Goal: Transaction & Acquisition: Obtain resource

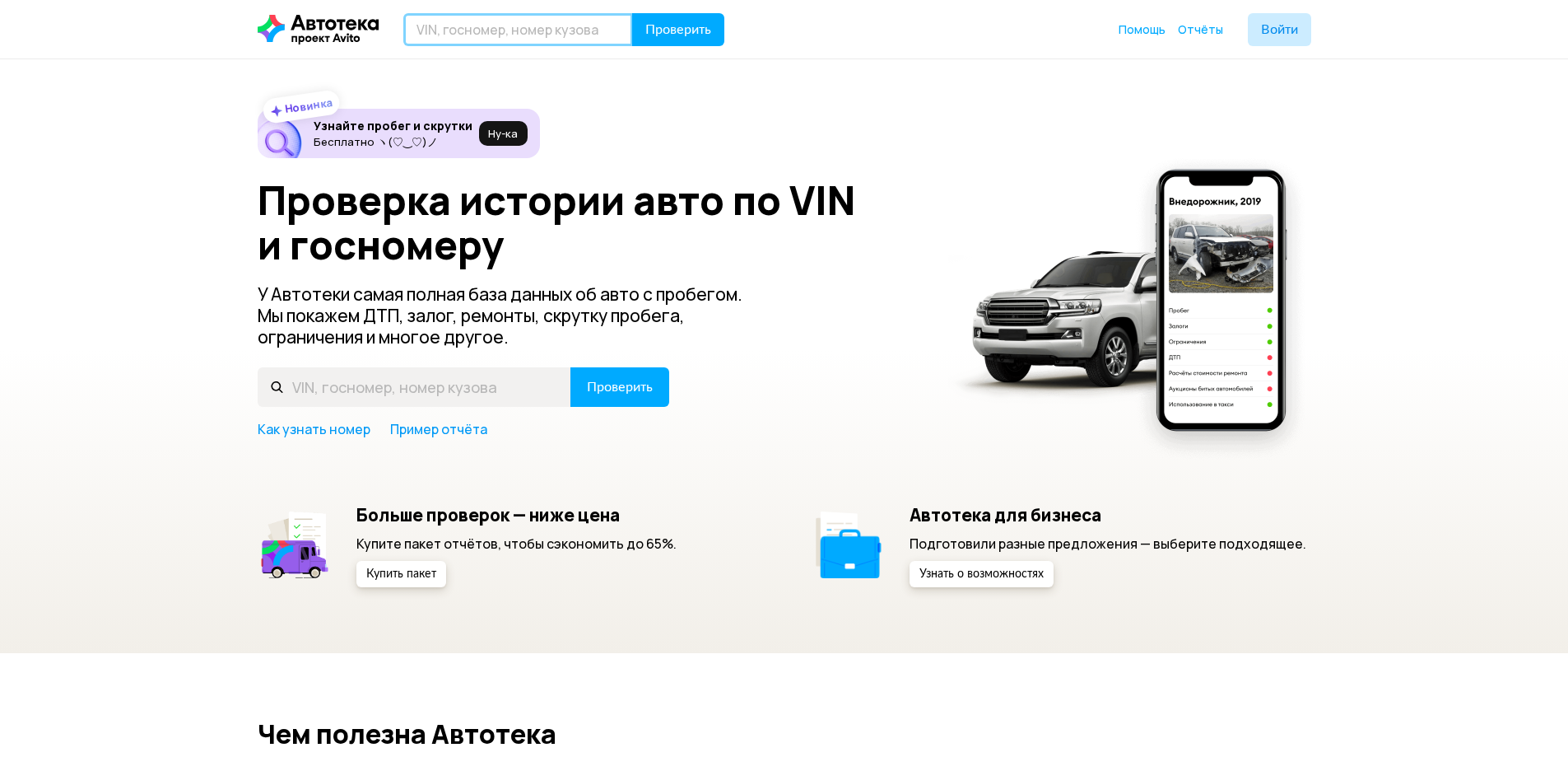
click at [521, 33] on input "text" at bounding box center [518, 29] width 230 height 32
type input "У097ЕЕ01"
click at [632, 13] on button "Проверить" at bounding box center [678, 29] width 92 height 32
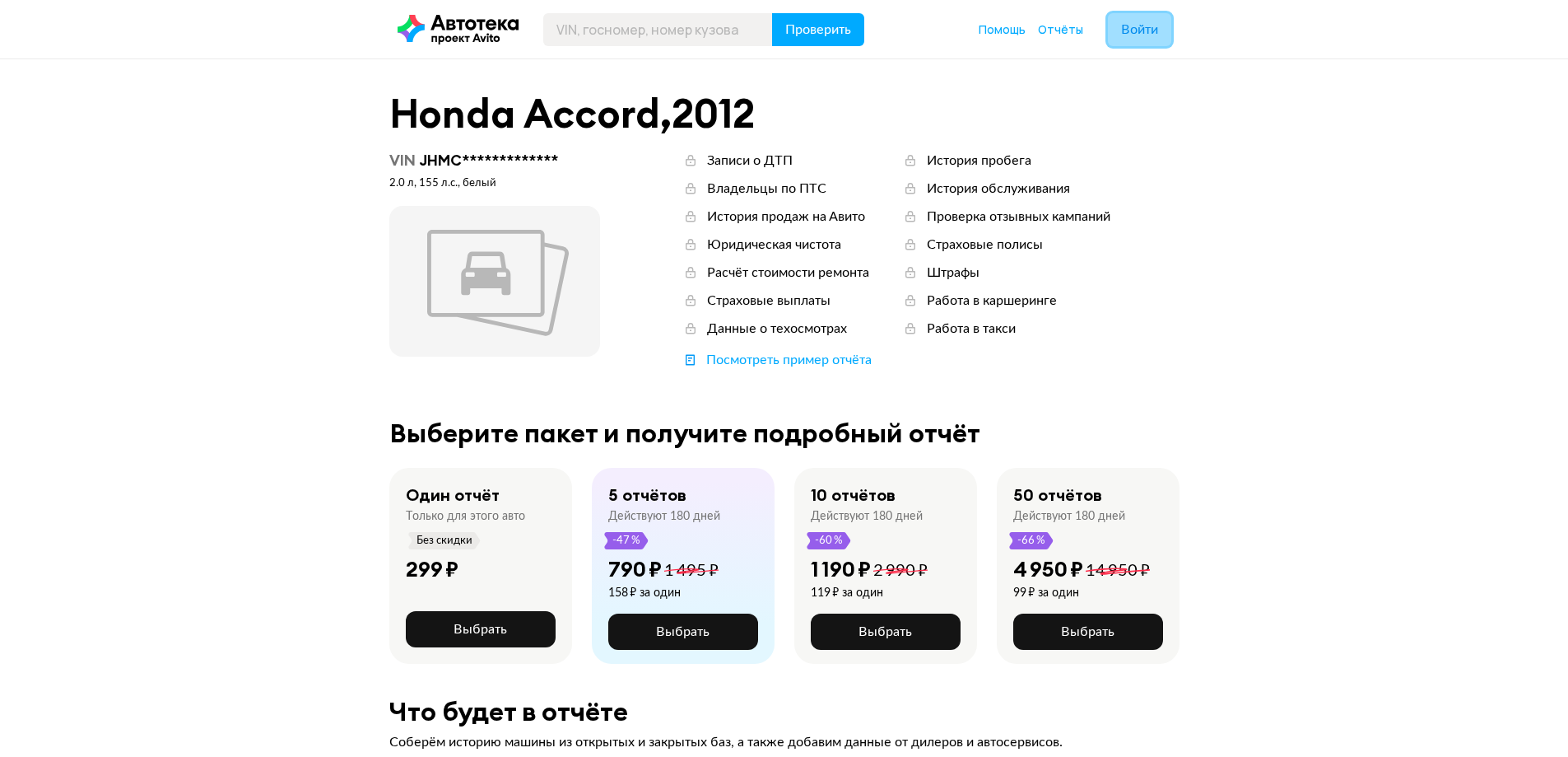
click at [1156, 39] on button "Войти" at bounding box center [1140, 29] width 63 height 32
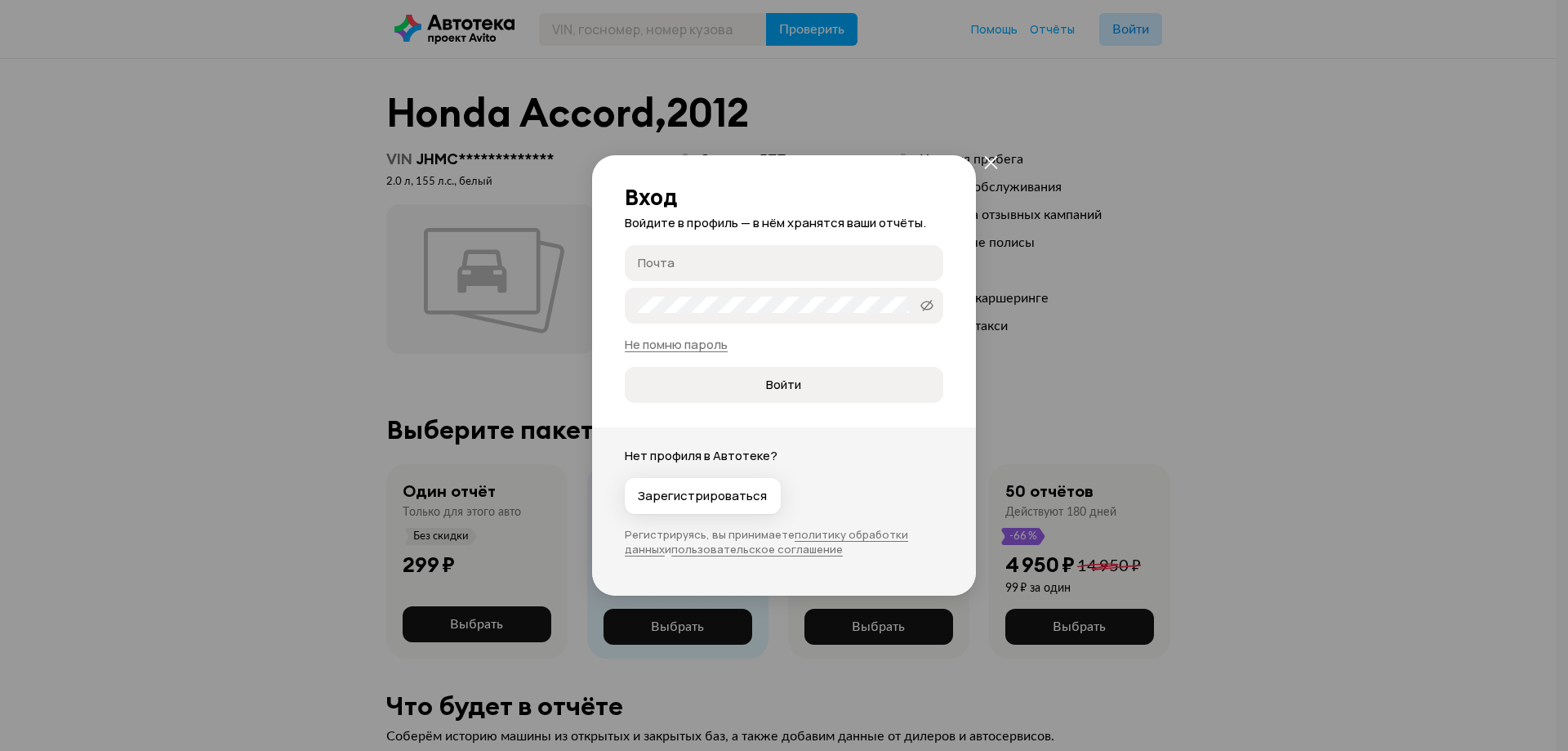
type input "[PERSON_NAME][EMAIL_ADDRESS][DOMAIN_NAME]"
click at [776, 383] on span "Войти" at bounding box center [783, 385] width 35 height 17
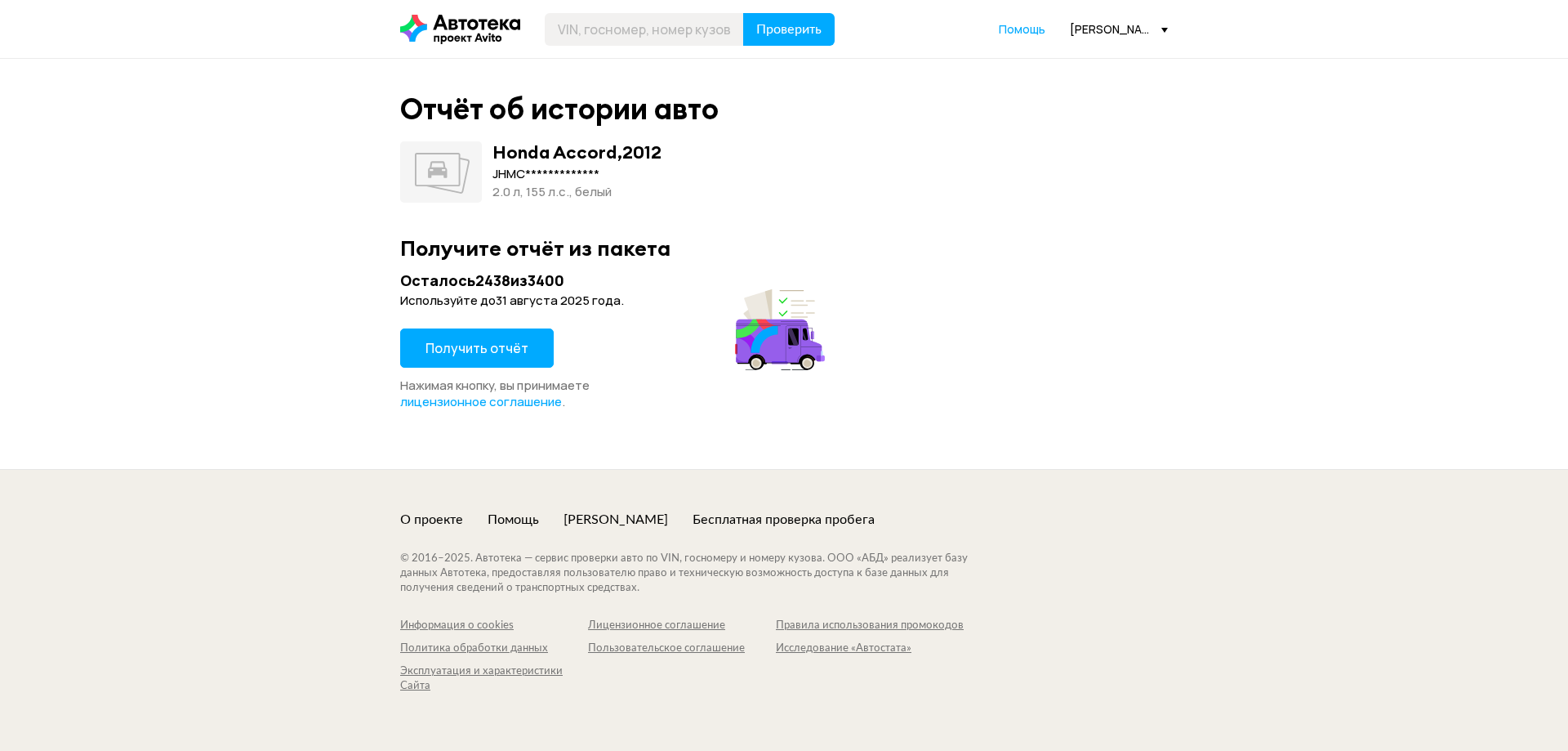
click at [510, 341] on span "Получить отчёт" at bounding box center [477, 348] width 103 height 18
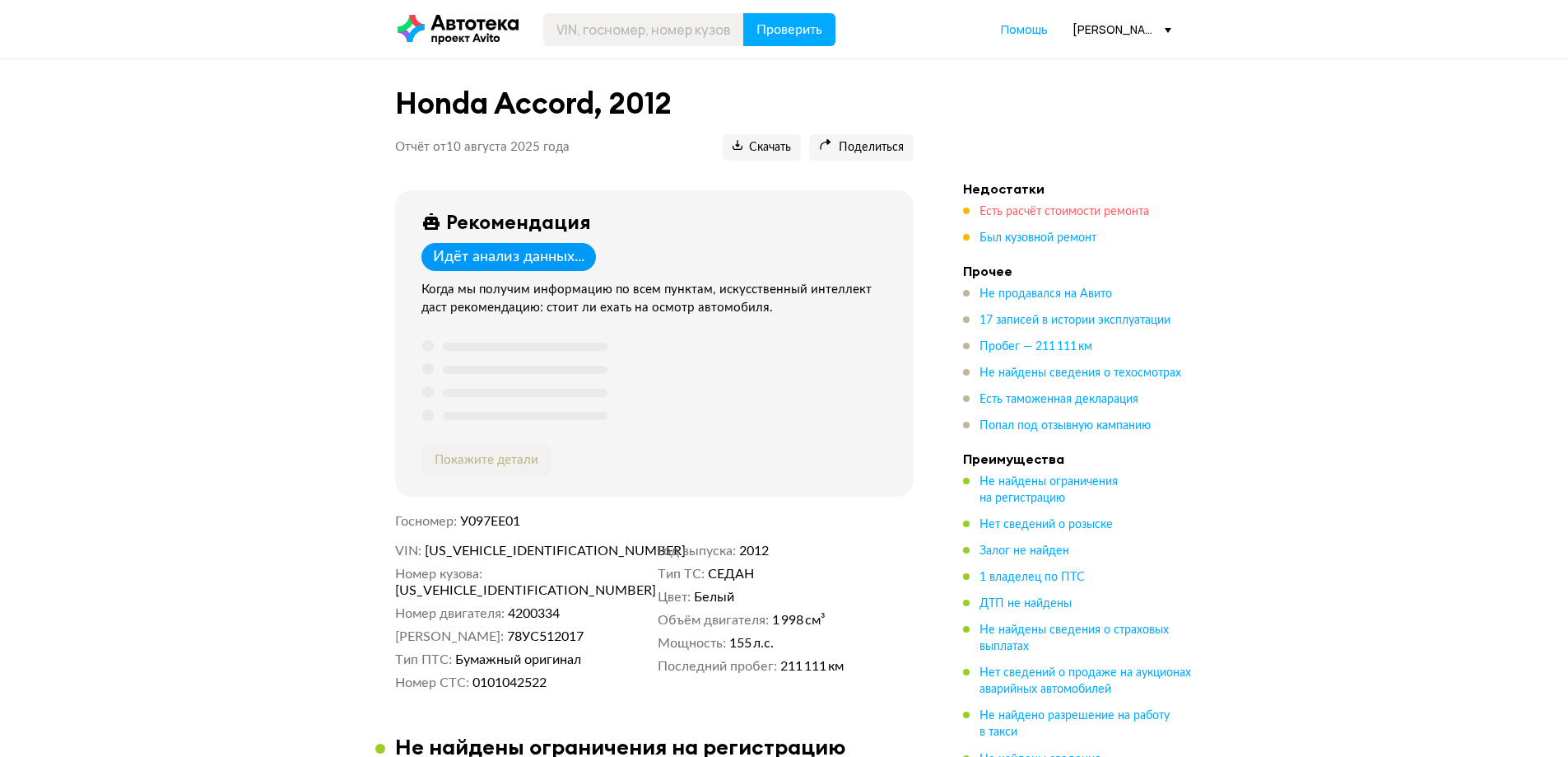
click at [1052, 213] on span "Есть расчёт стоимости ремонта" at bounding box center [1064, 212] width 170 height 11
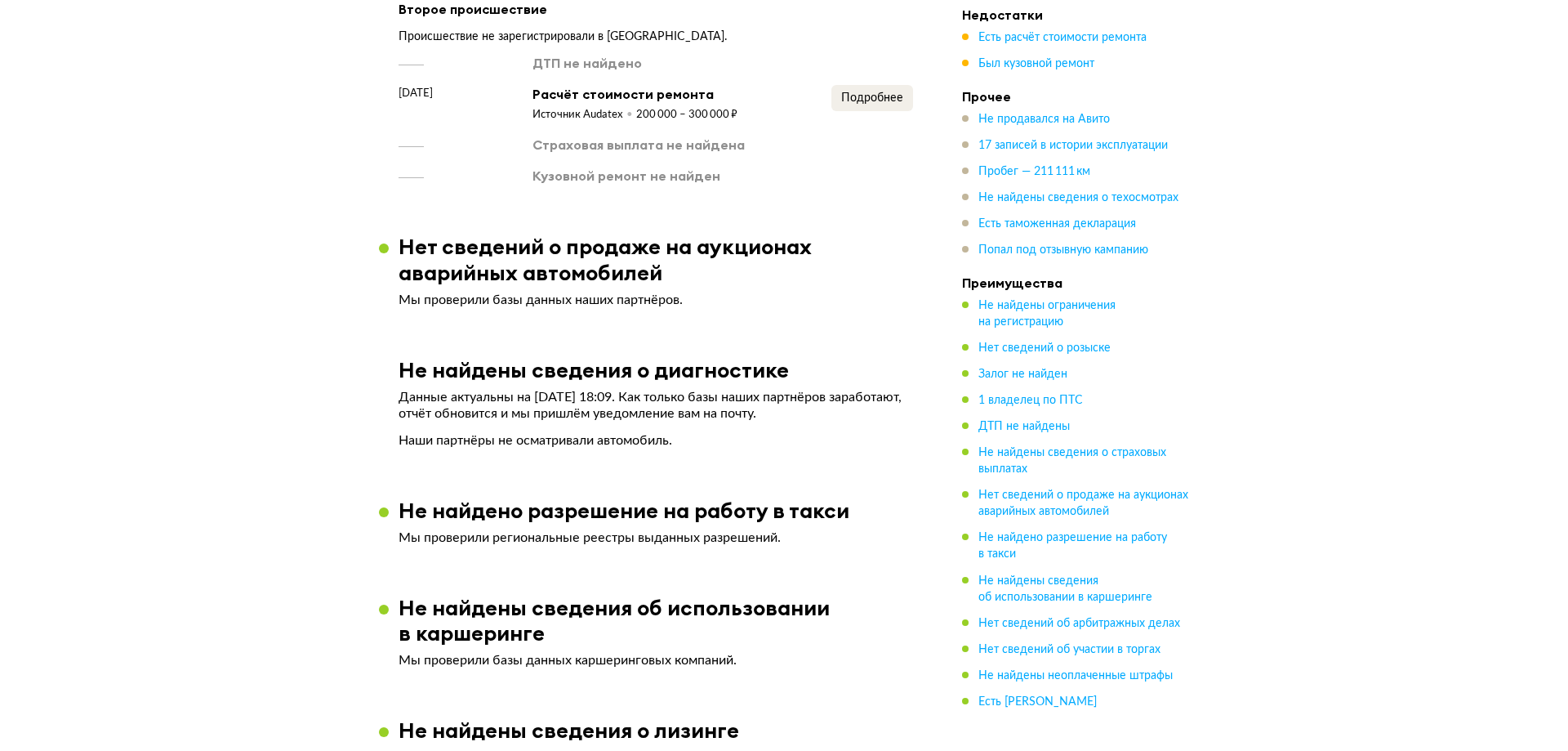
scroll to position [1571, 0]
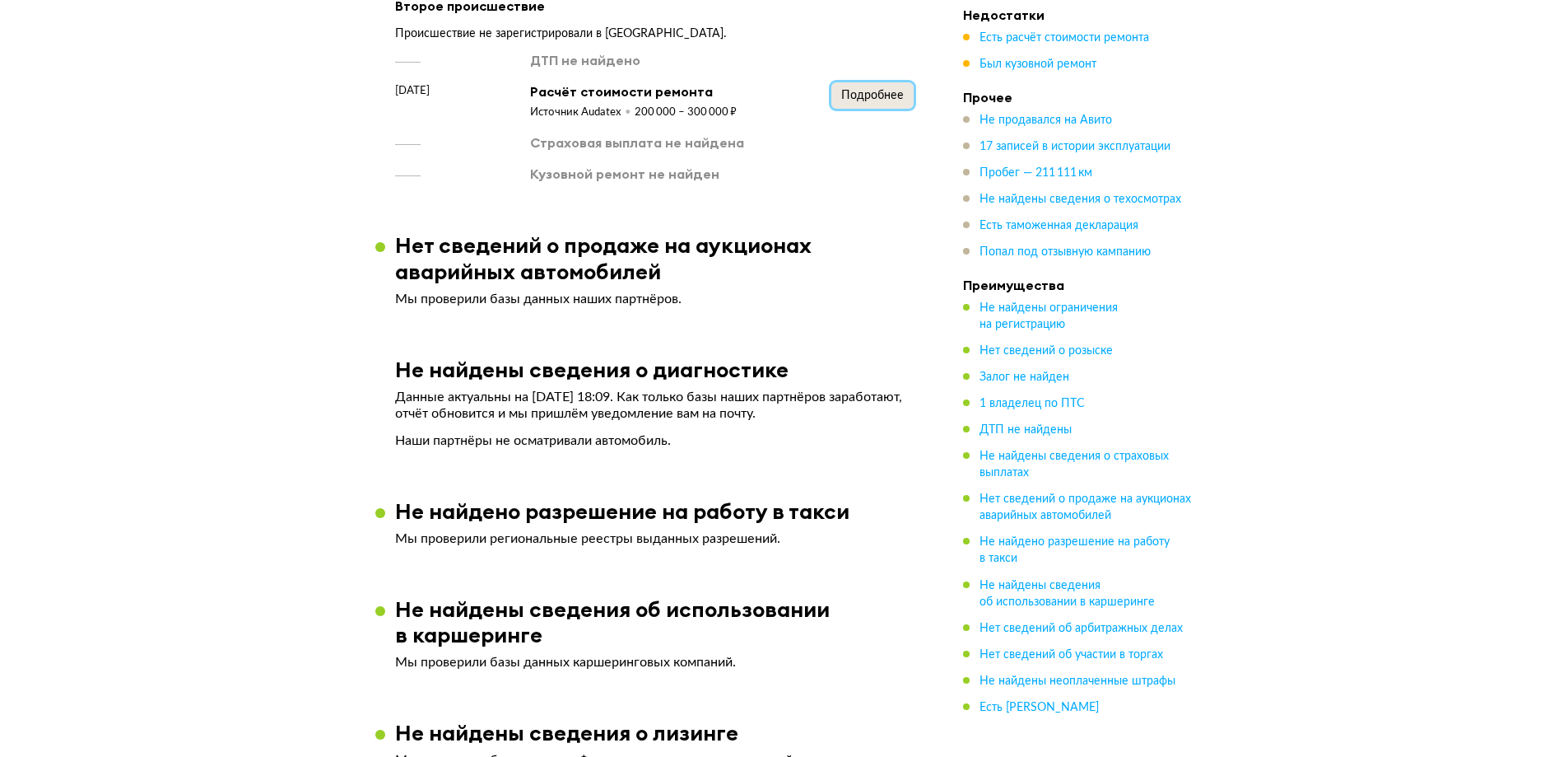
click at [884, 96] on span "Подробнее" at bounding box center [872, 96] width 62 height 11
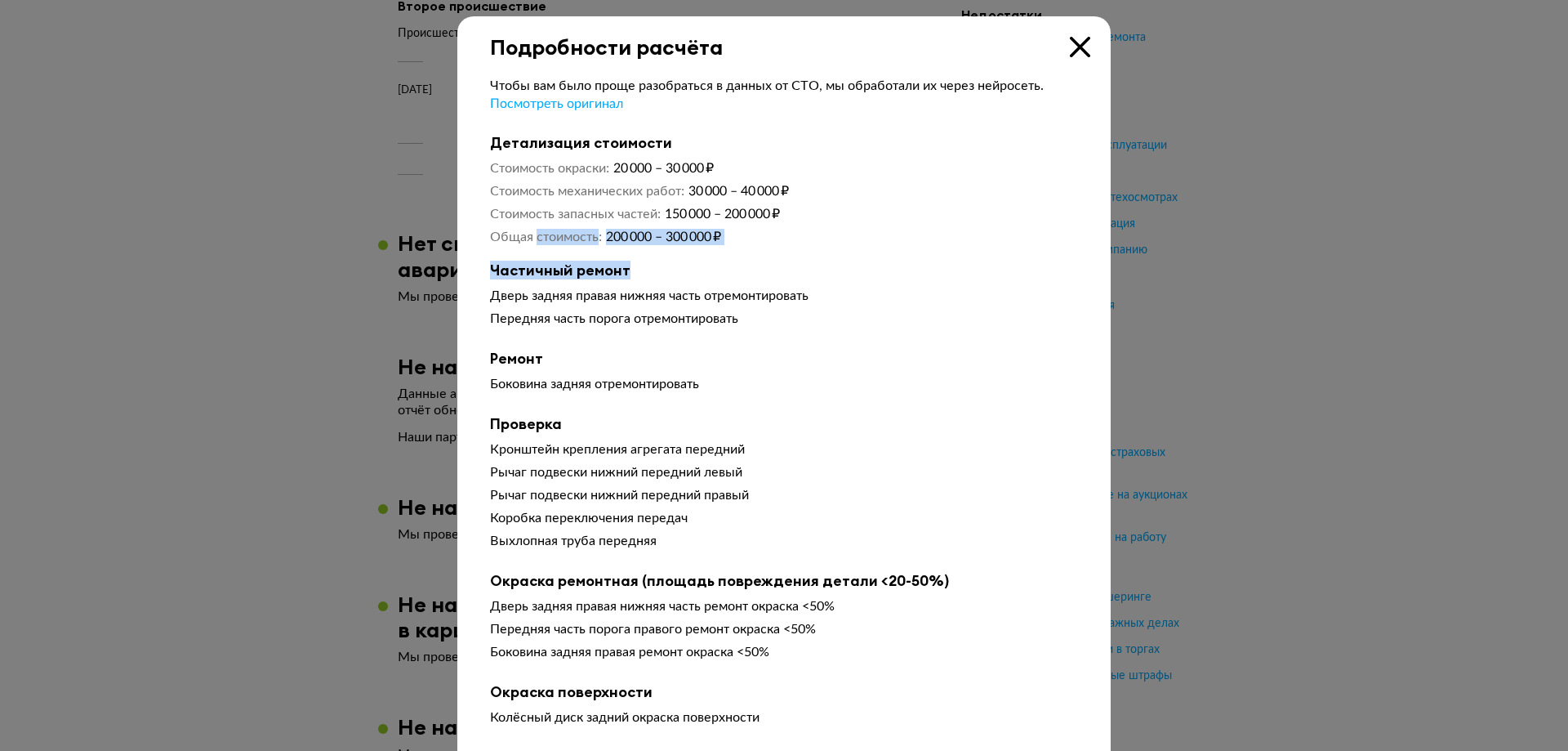
drag, startPoint x: 546, startPoint y: 243, endPoint x: 666, endPoint y: 248, distance: 120.1
click at [678, 236] on span "200 000 – 300 000 ₽" at bounding box center [663, 237] width 115 height 13
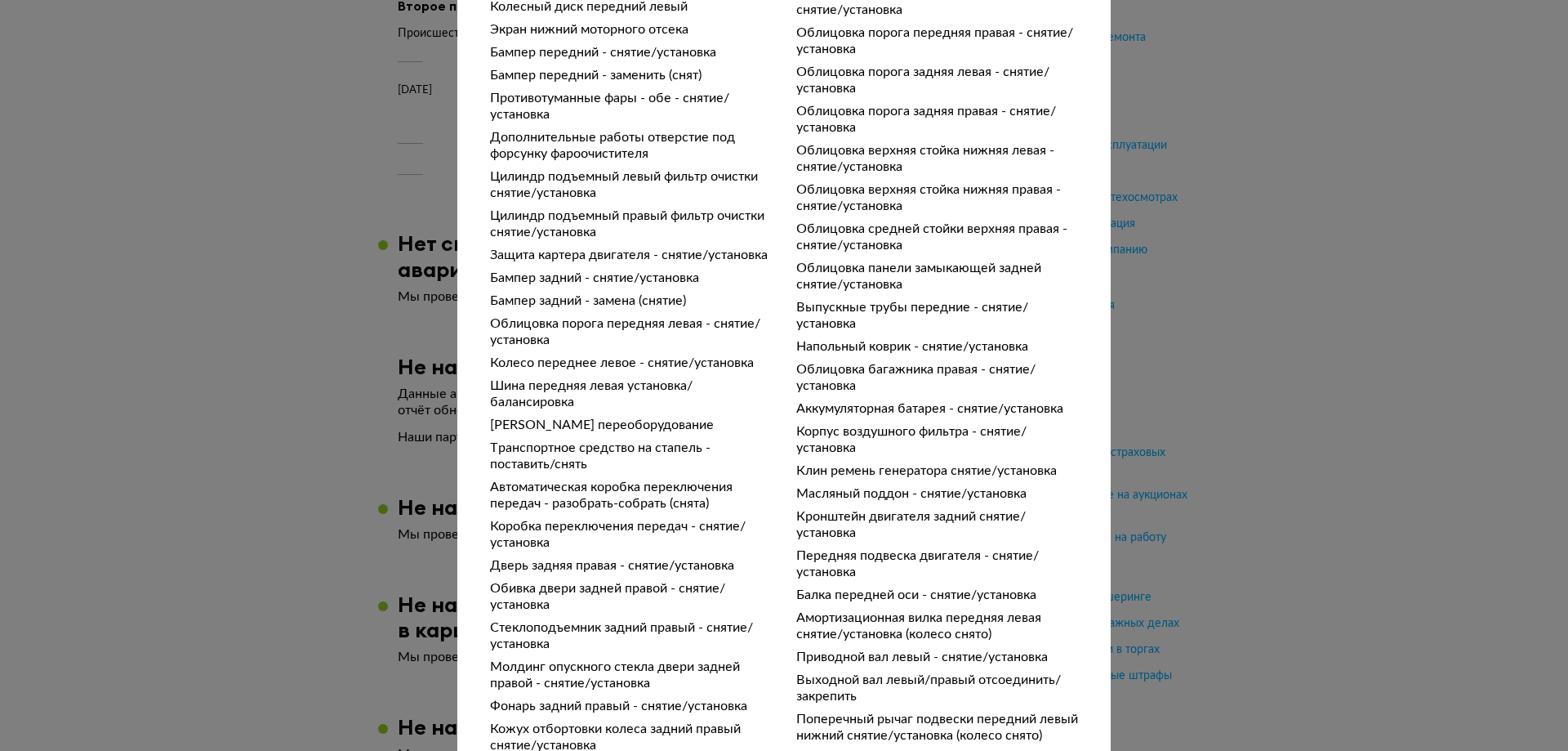
scroll to position [1274, 0]
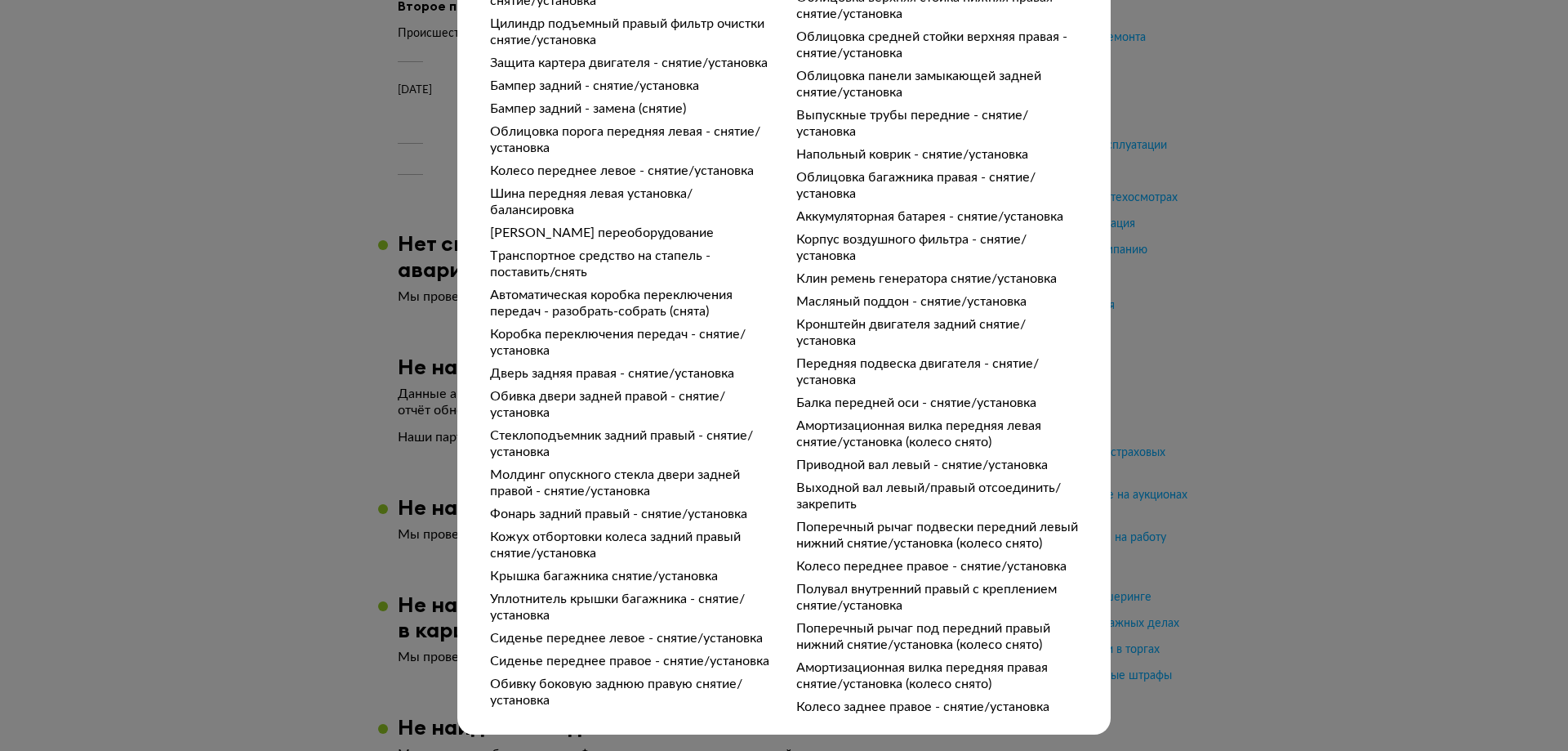
click at [1158, 472] on div "Подробности расчёта Чтобы вам было проще разобраться в данных от СТО, мы обрабо…" at bounding box center [784, 376] width 1568 height 751
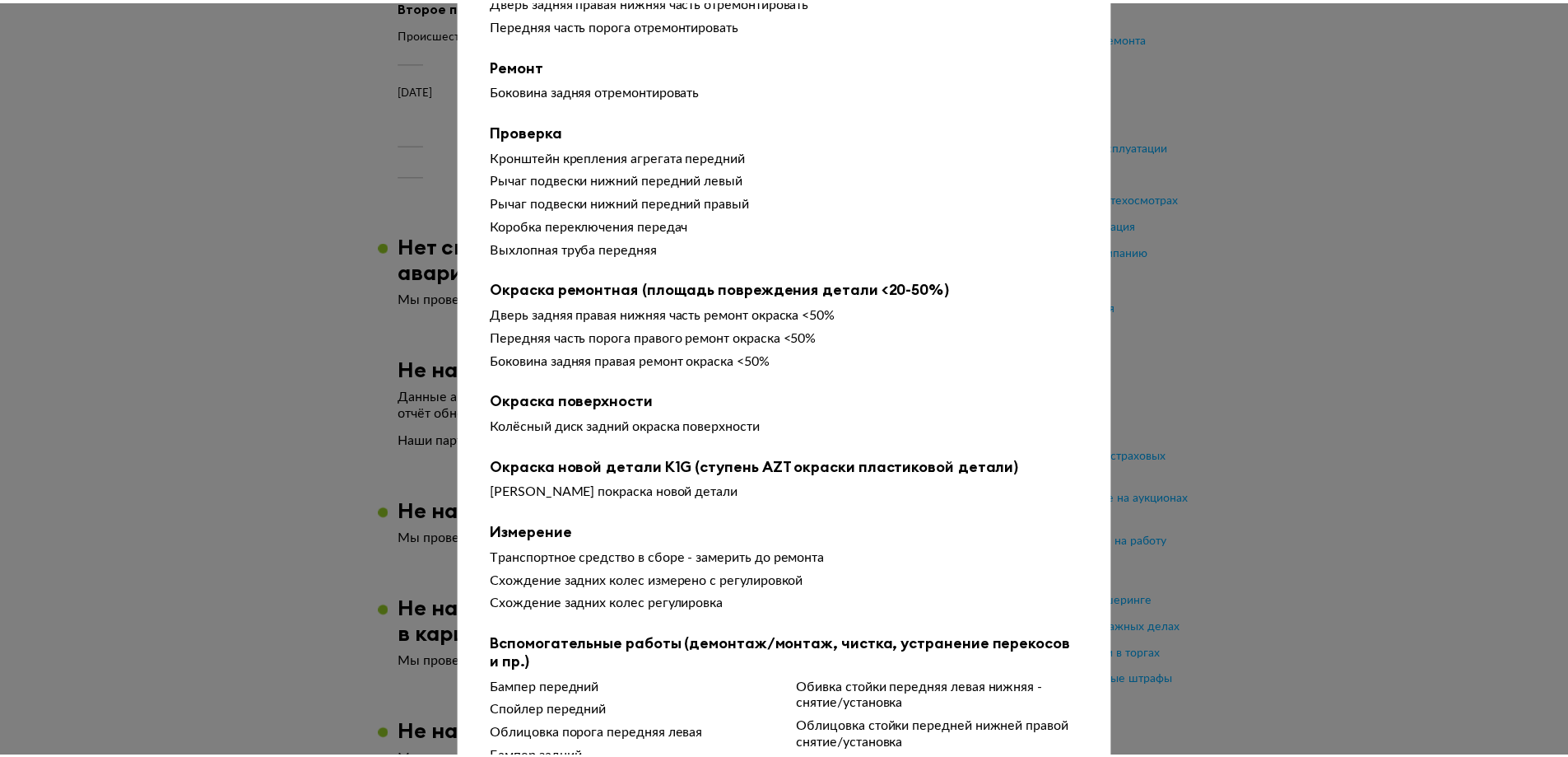
scroll to position [0, 0]
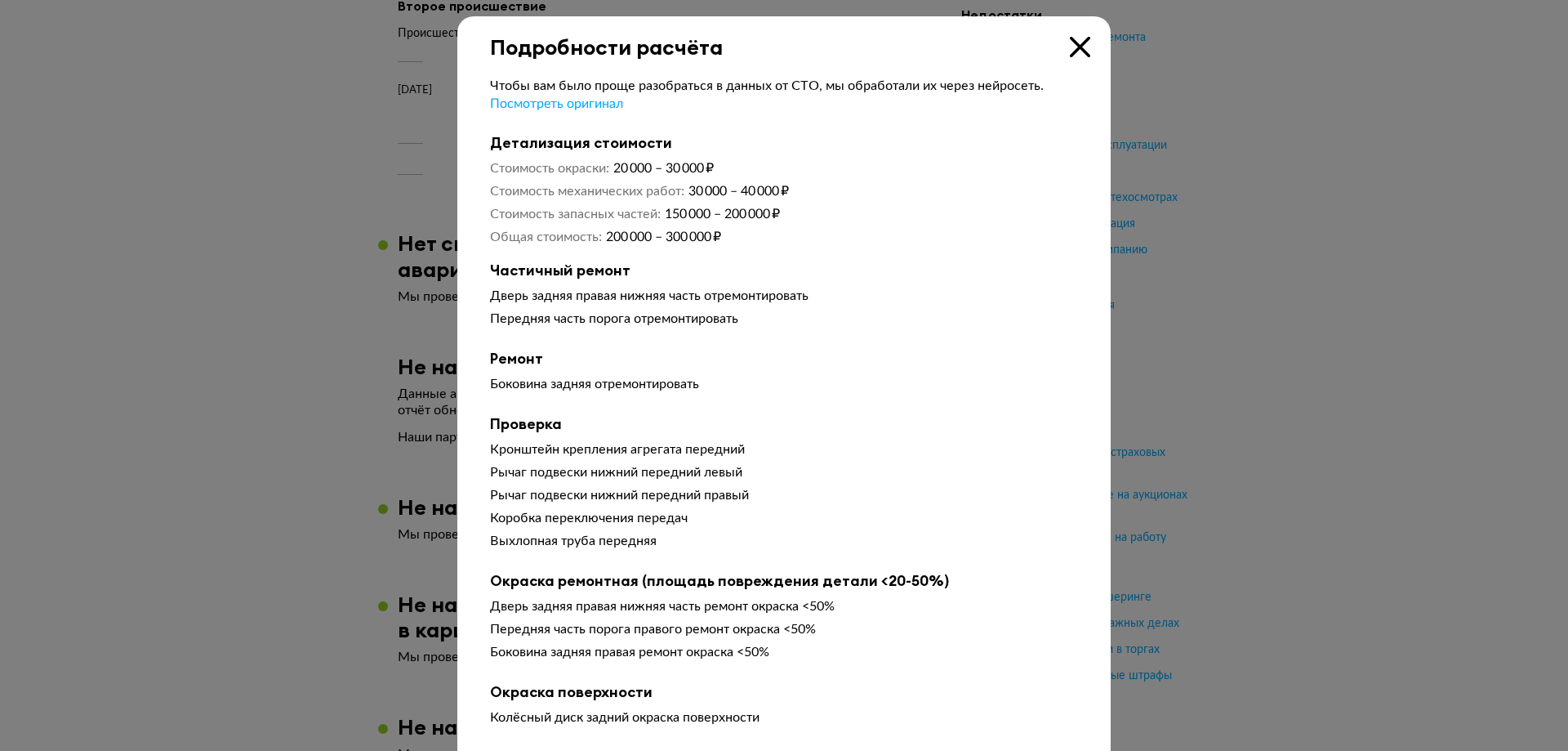
click at [1076, 39] on icon at bounding box center [1080, 47] width 20 height 20
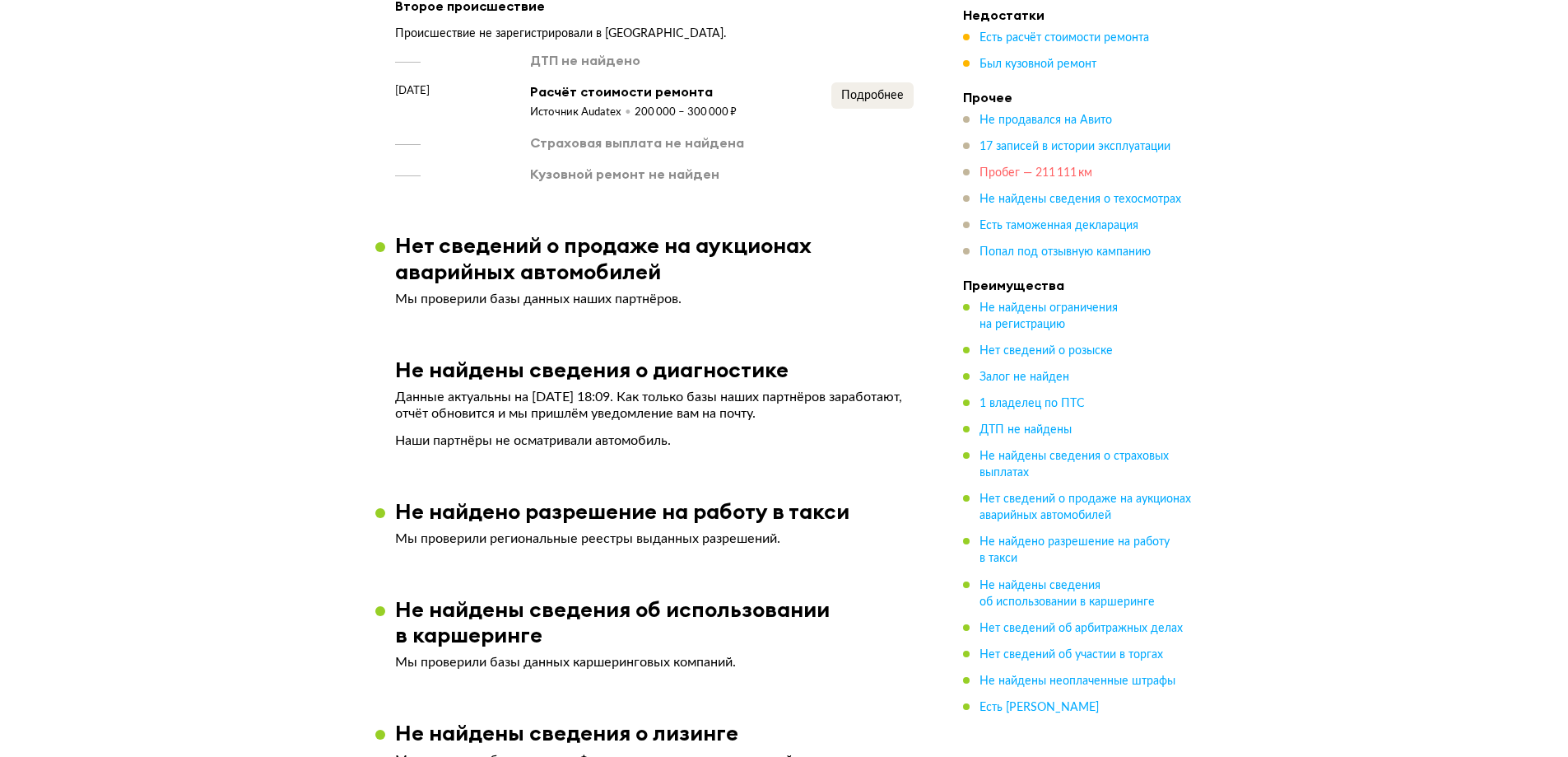
click at [1071, 168] on span "Пробег — 211 111 км" at bounding box center [1036, 173] width 113 height 11
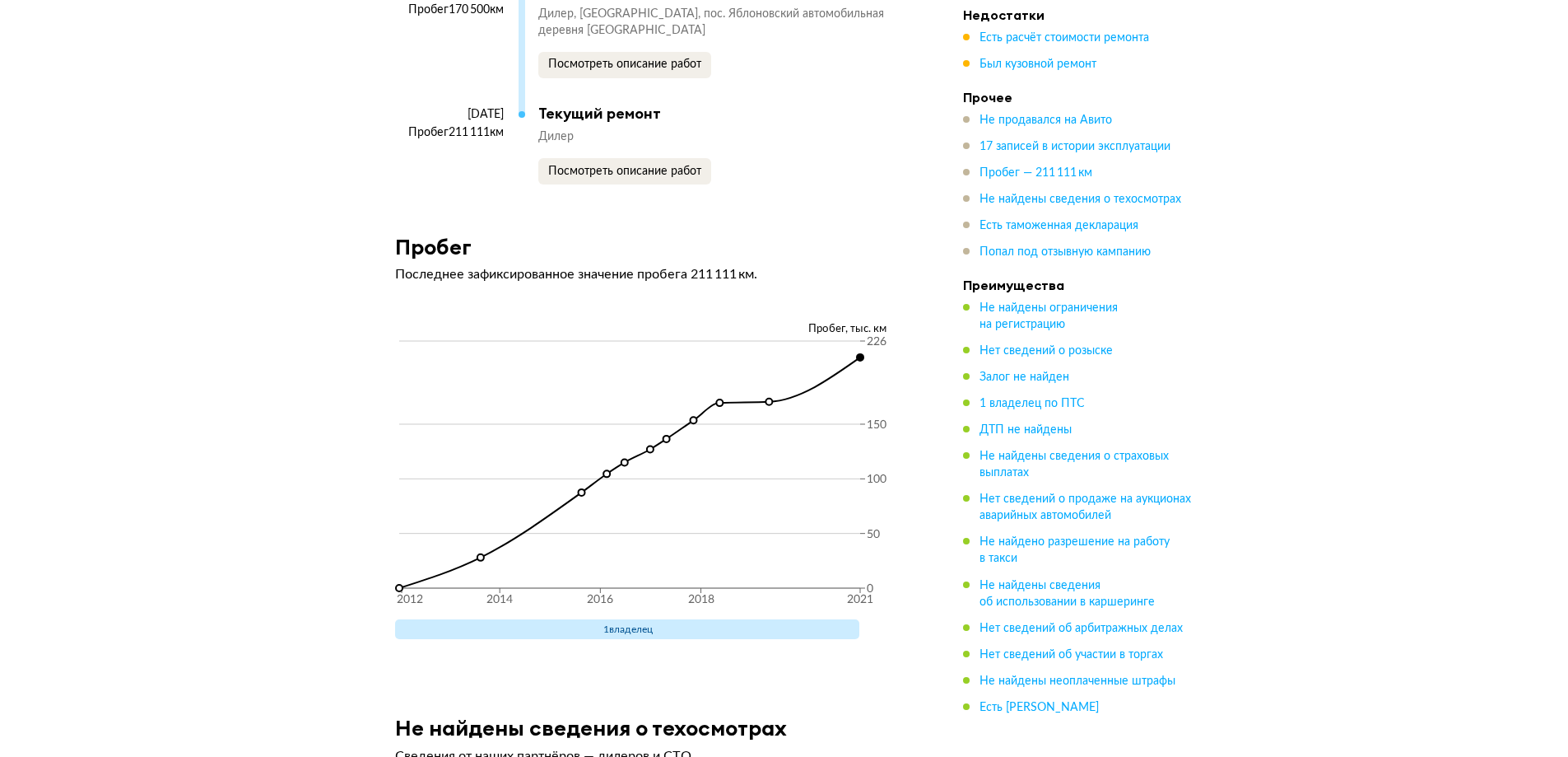
scroll to position [4772, 0]
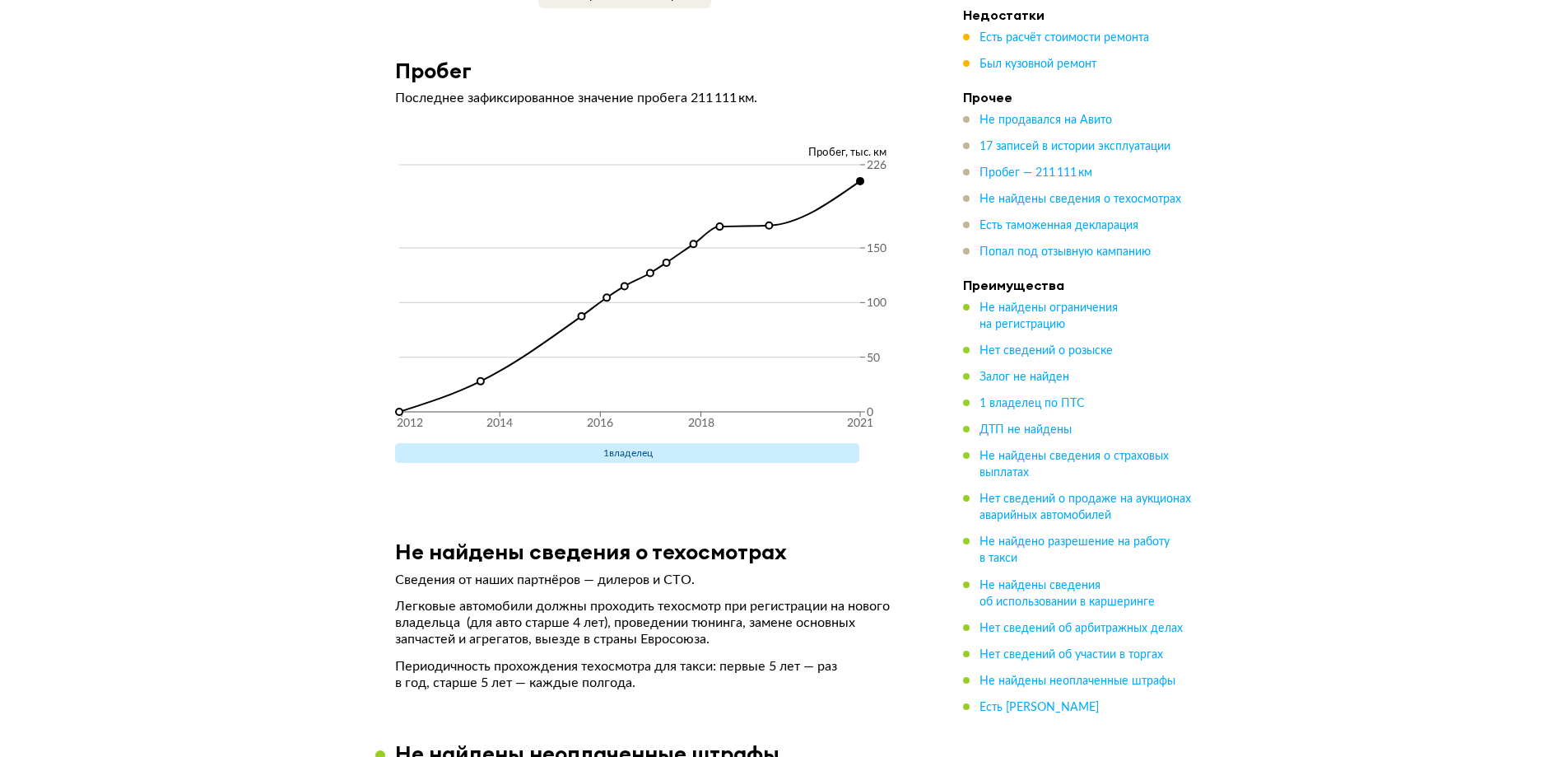
drag, startPoint x: 925, startPoint y: 186, endPoint x: 1047, endPoint y: 189, distance: 122.0
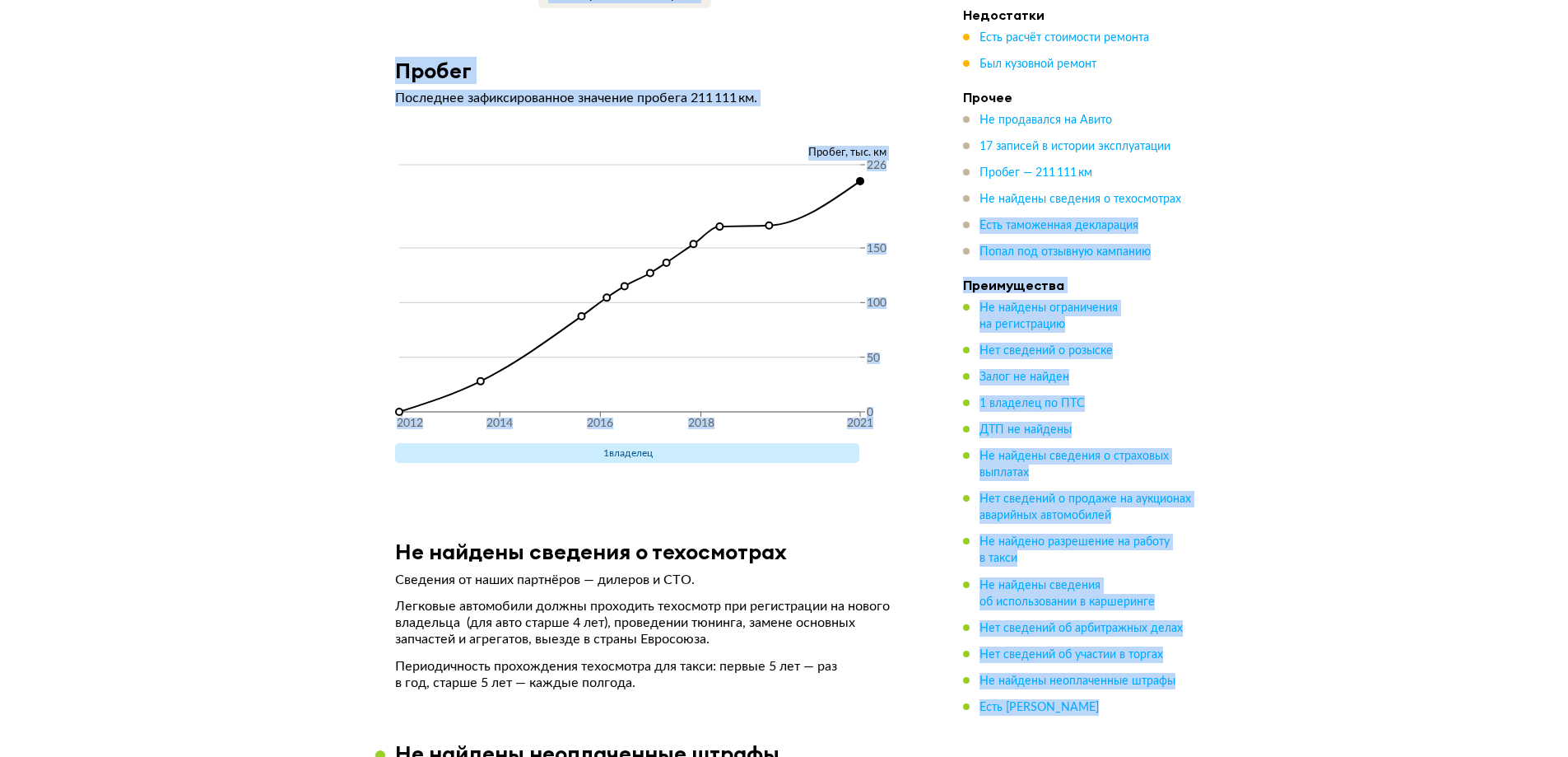
click at [1045, 189] on ul "Не продавался на Авито 17 записей в истории эксплуатации Пробег — 211 111 км Не…" at bounding box center [1077, 186] width 230 height 148
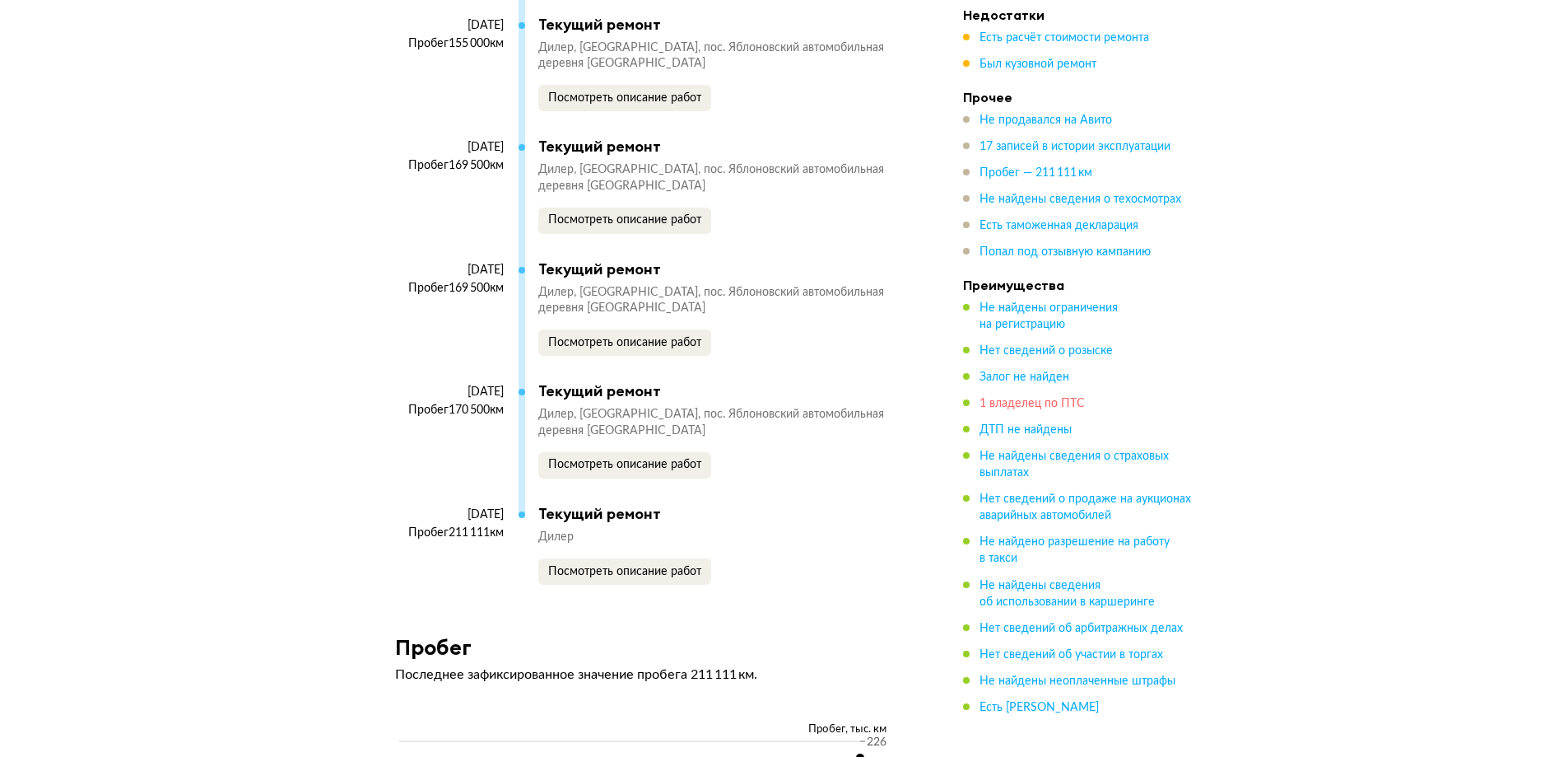
scroll to position [3948, 0]
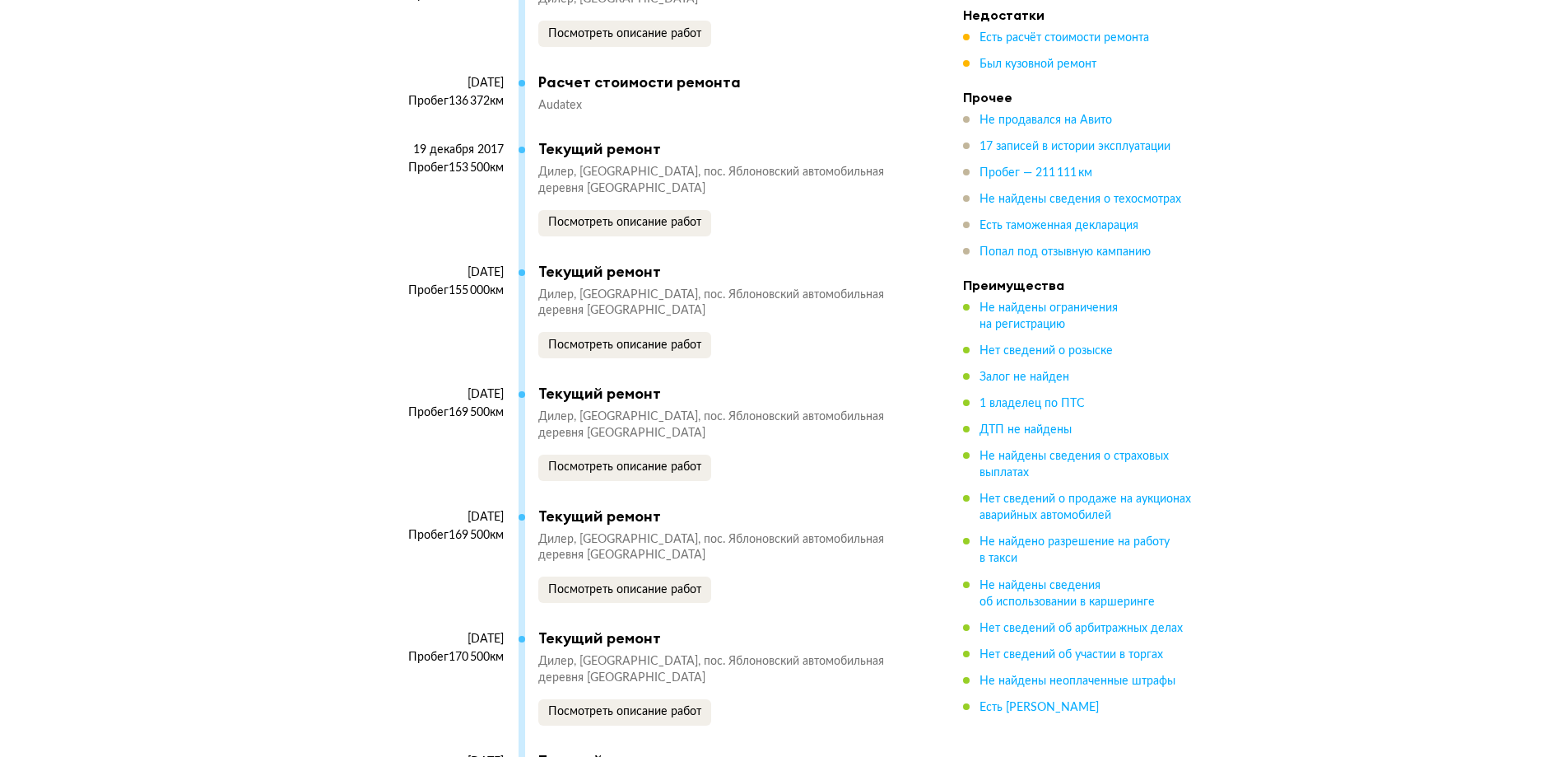
drag, startPoint x: 1040, startPoint y: 404, endPoint x: 1305, endPoint y: 444, distance: 268.0
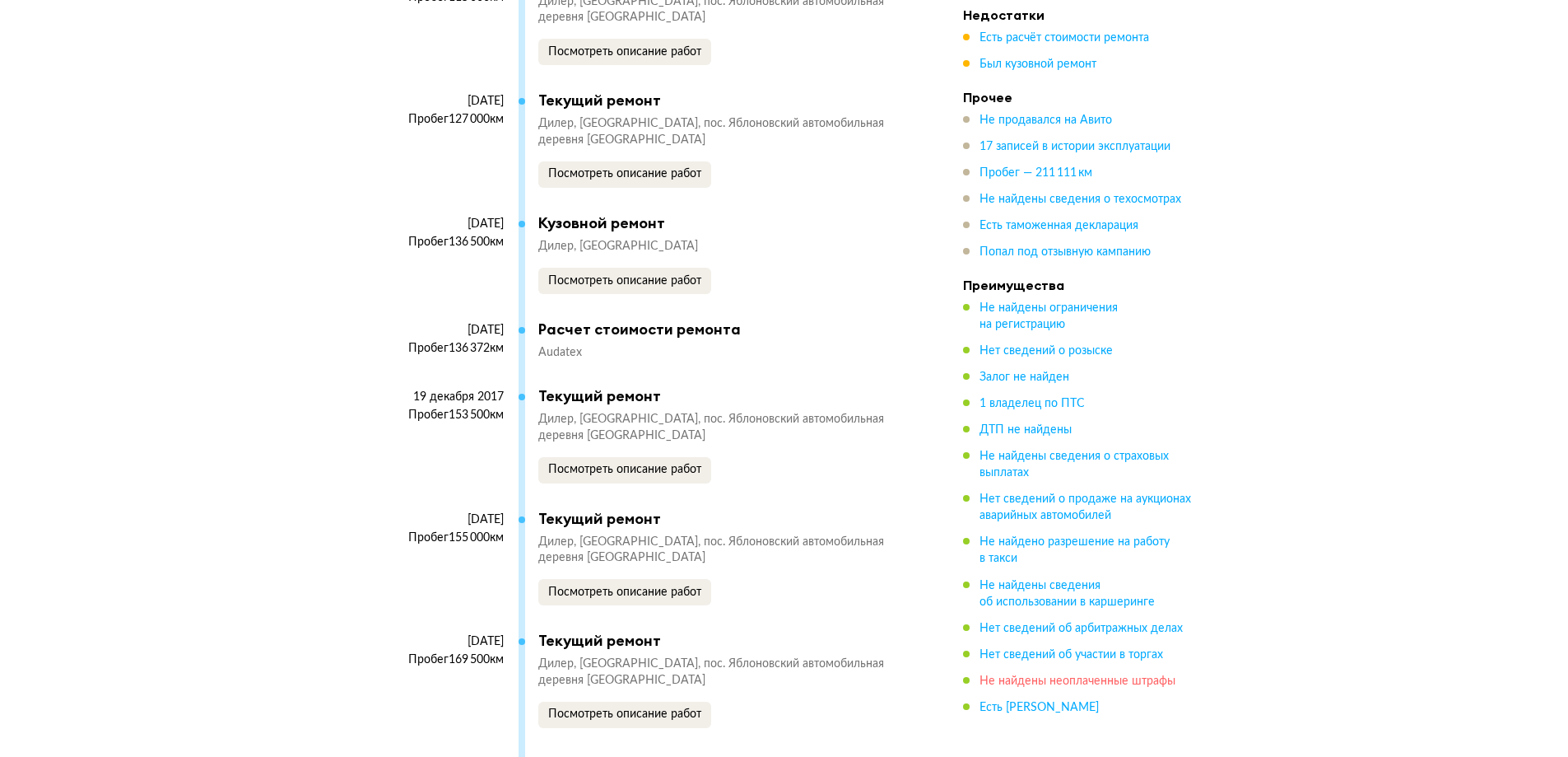
scroll to position [3537, 0]
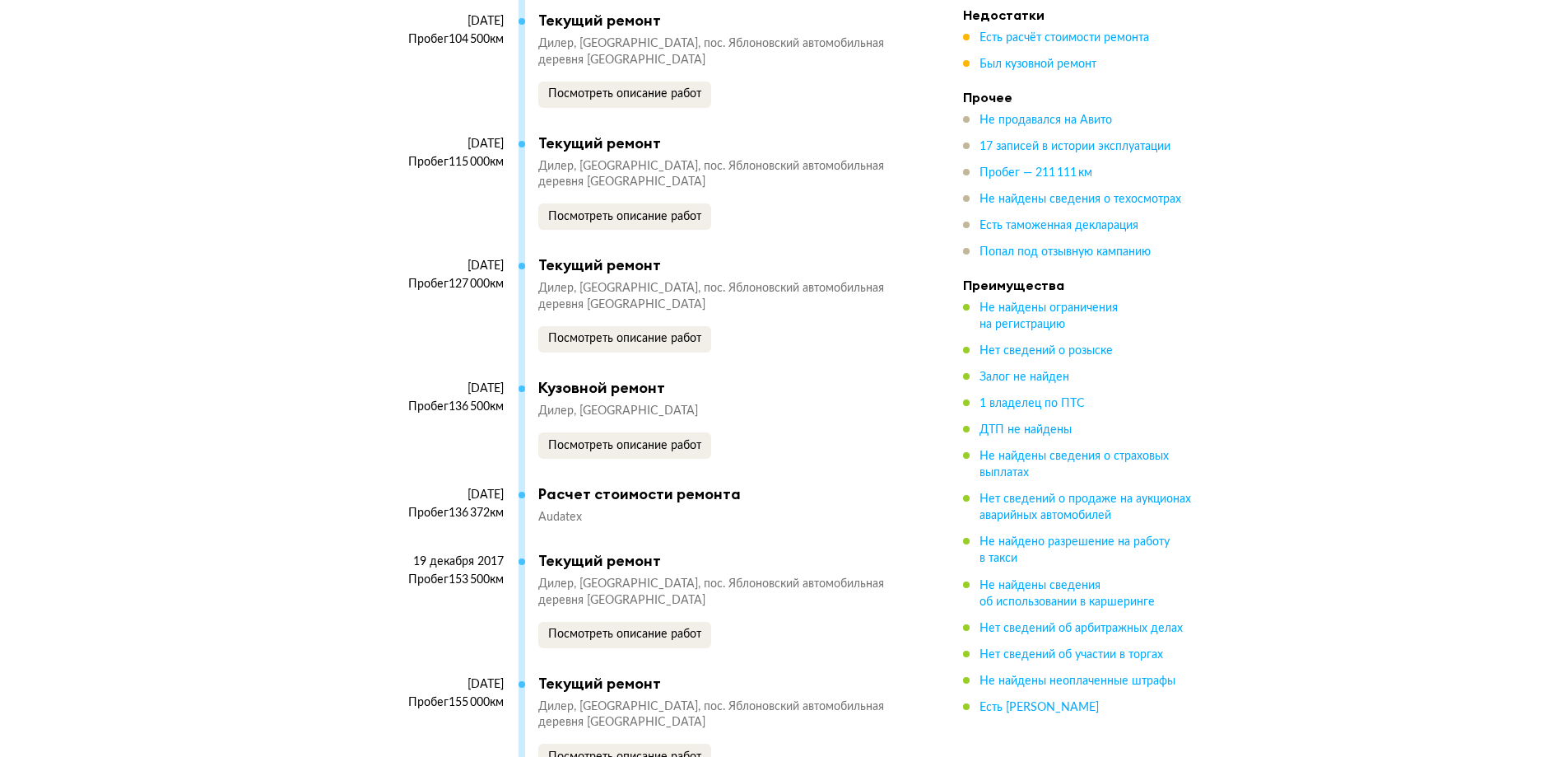
drag, startPoint x: 1088, startPoint y: 673, endPoint x: 753, endPoint y: 789, distance: 354.5
